Goal: Task Accomplishment & Management: Manage account settings

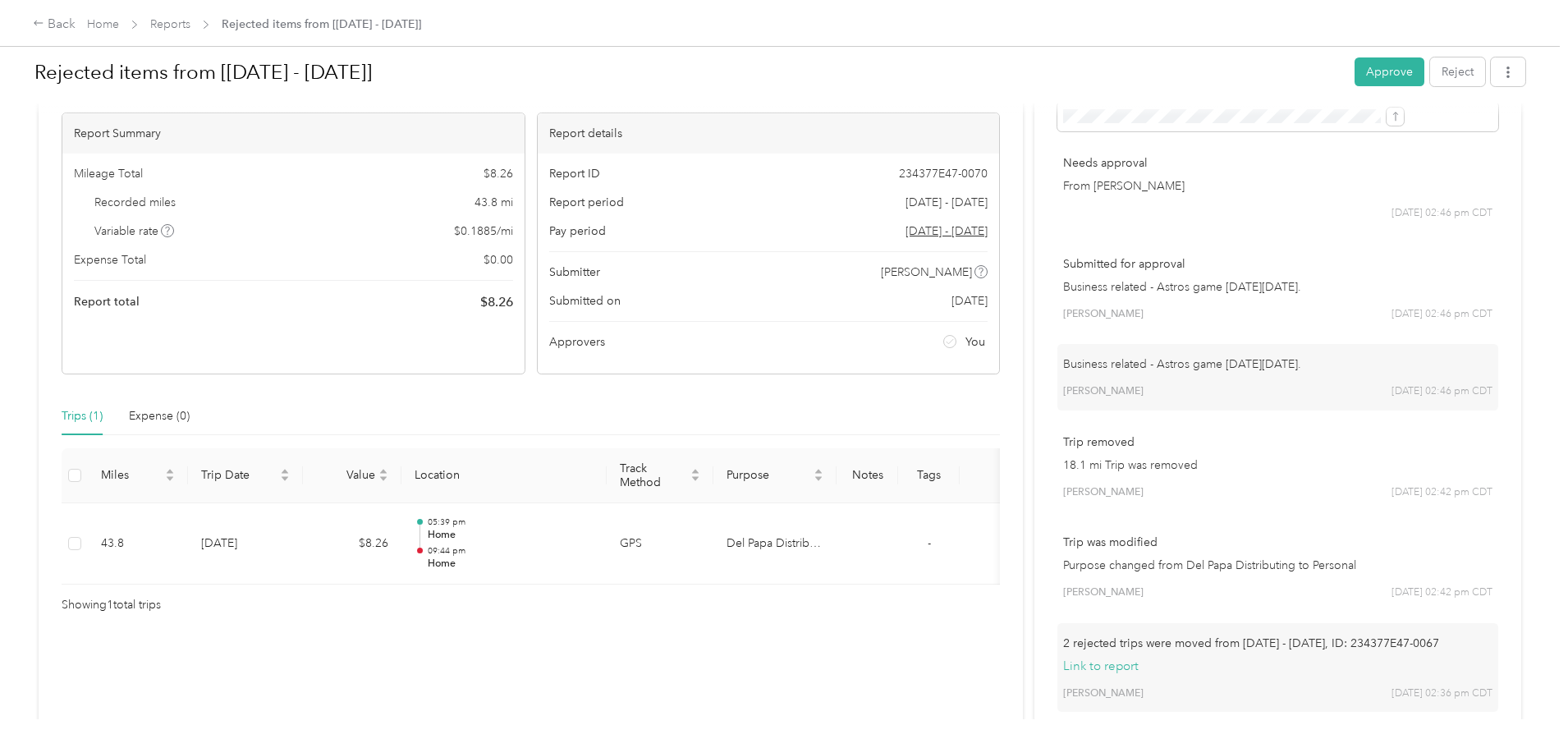
scroll to position [246, 0]
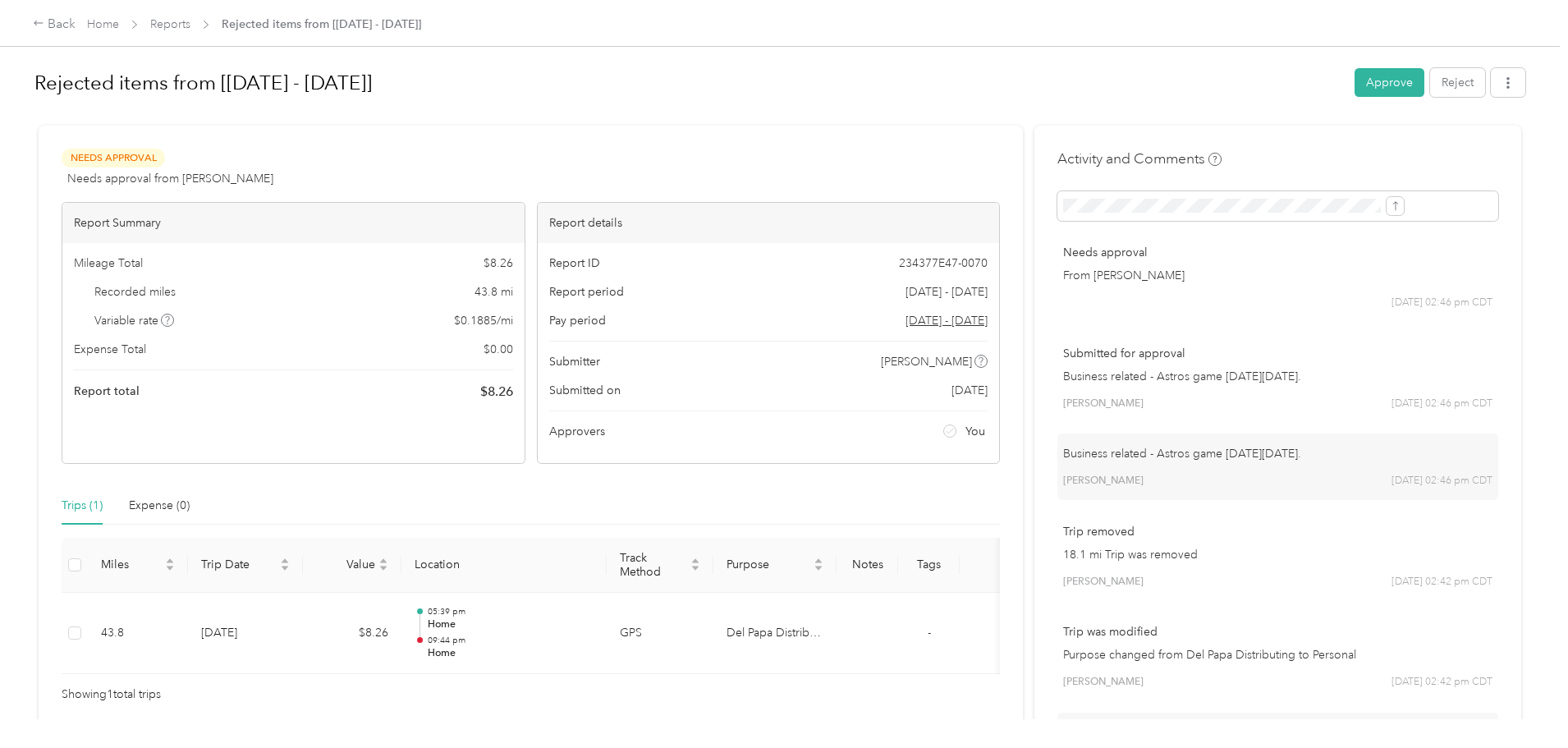
click at [1354, 83] on button "Approve" at bounding box center [1389, 82] width 70 height 28
